Goal: Transaction & Acquisition: Purchase product/service

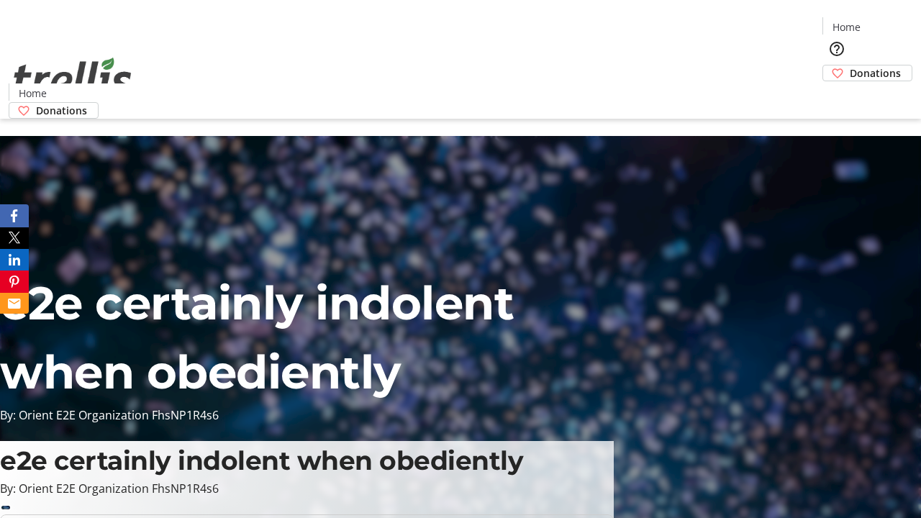
click at [850, 65] on span "Donations" at bounding box center [875, 72] width 51 height 15
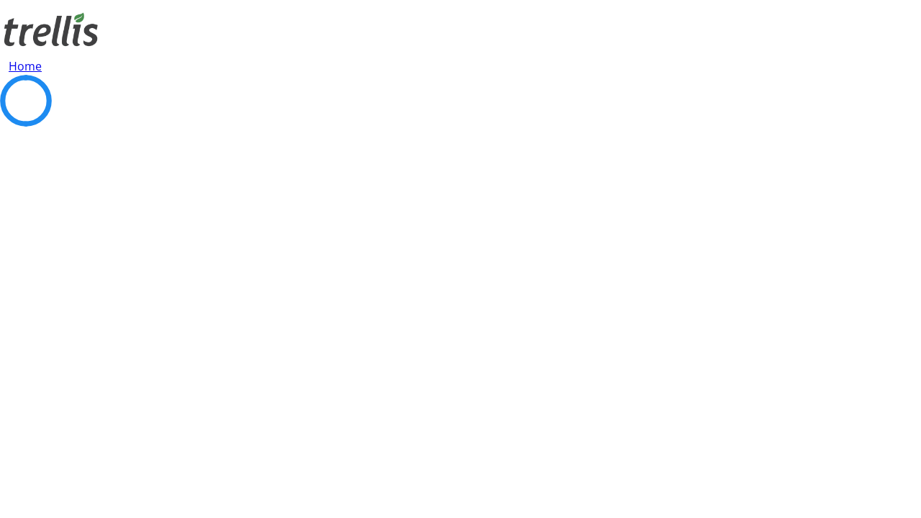
select select "CA"
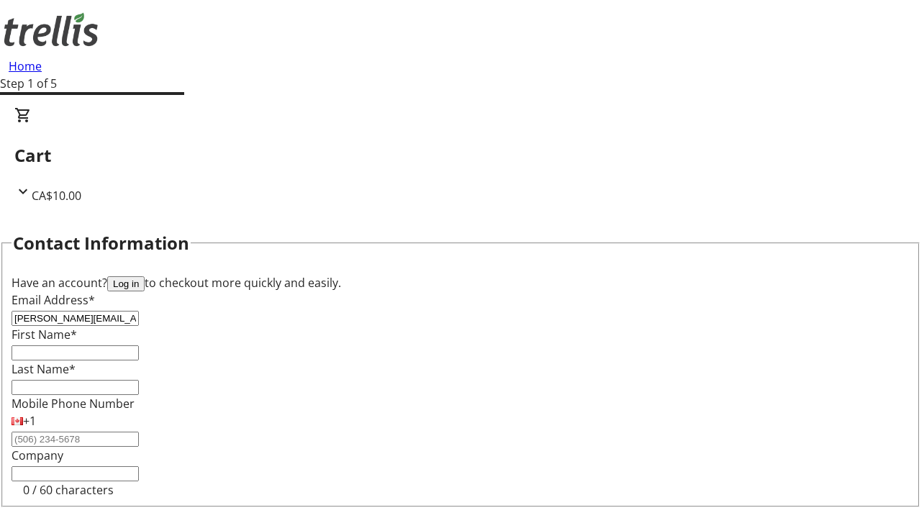
type input "[PERSON_NAME][EMAIL_ADDRESS][PERSON_NAME][DOMAIN_NAME]"
type input "[PERSON_NAME]"
type input "[STREET_ADDRESS][PERSON_NAME]"
type input "Kelowna"
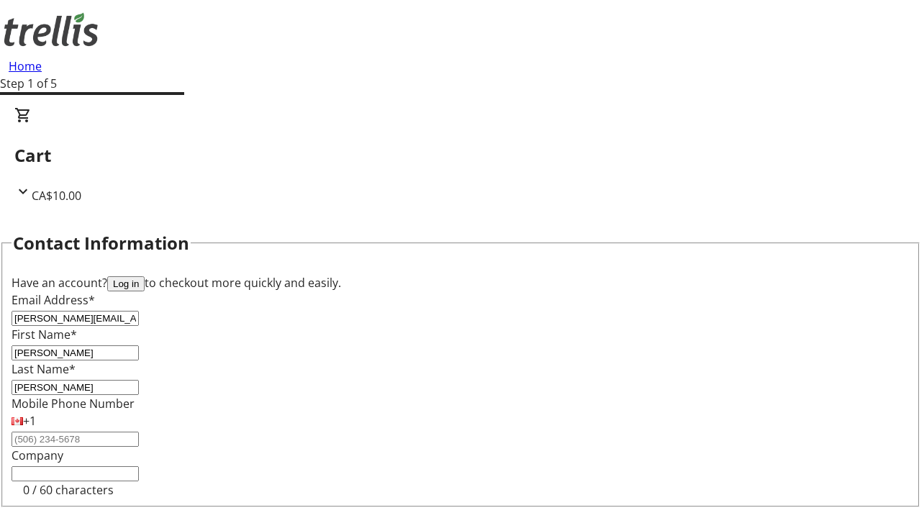
select select "BC"
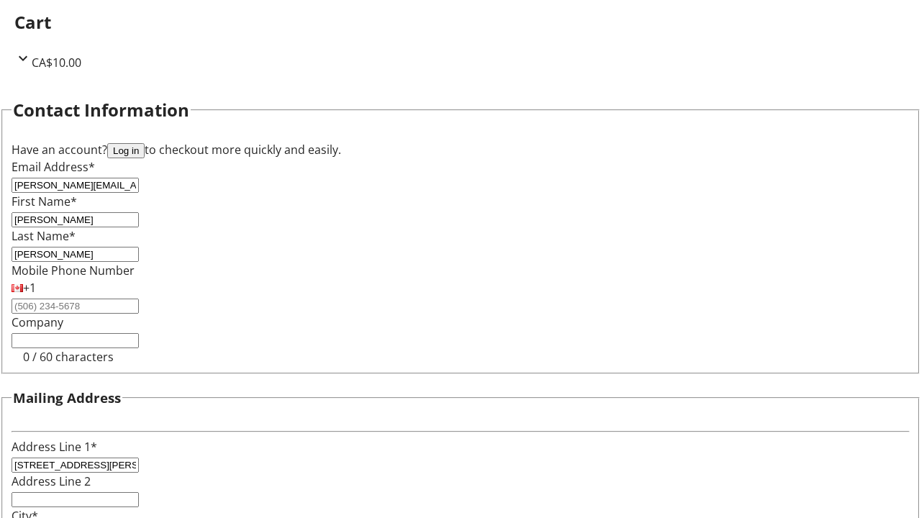
type input "Kelowna"
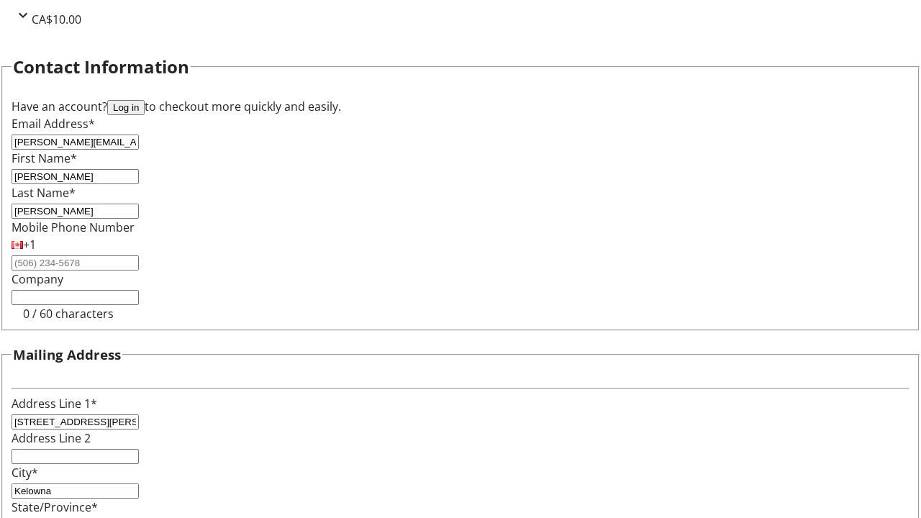
type input "V1Y 0C2"
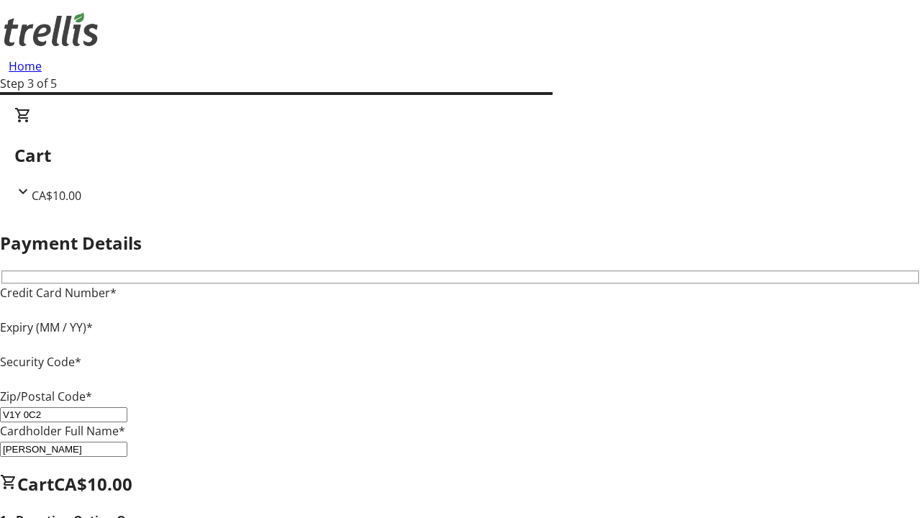
type input "V1Y 0C2"
